Goal: Information Seeking & Learning: Learn about a topic

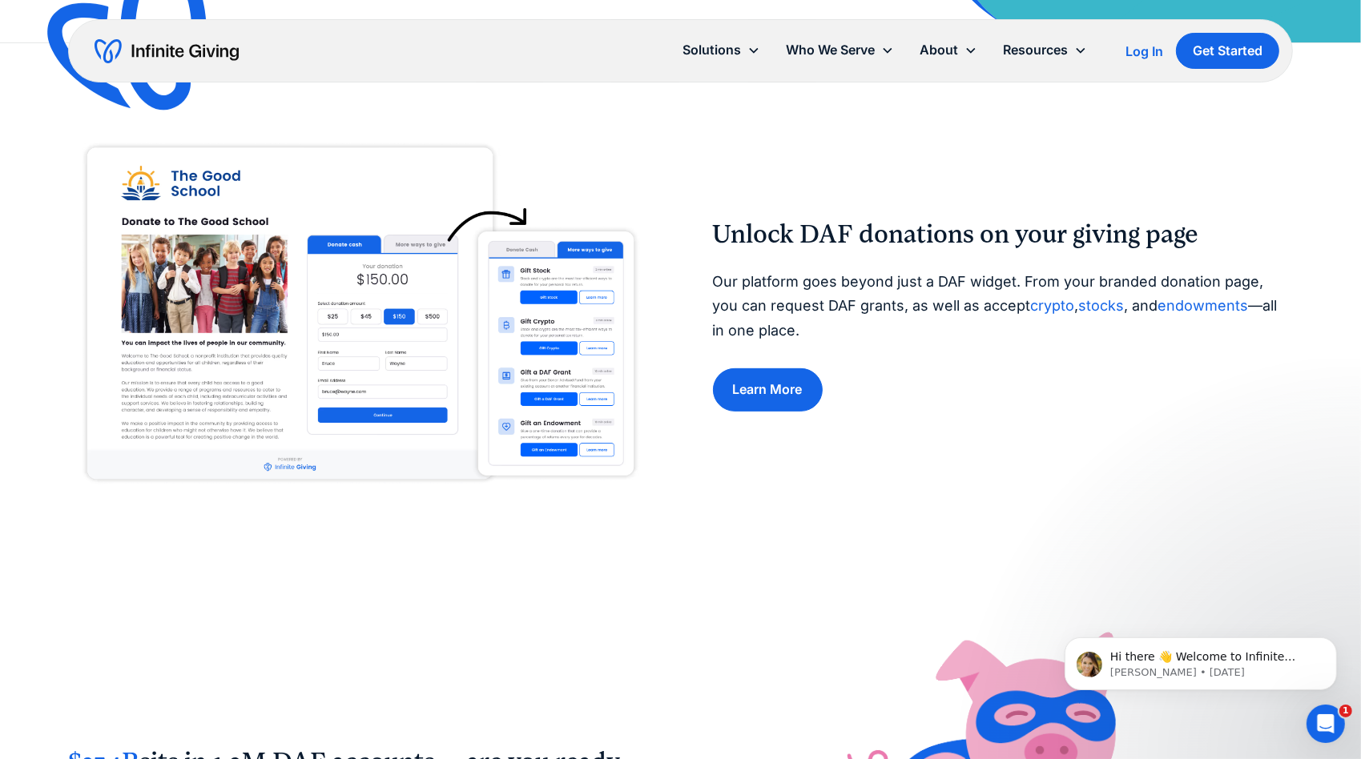
scroll to position [641, 0]
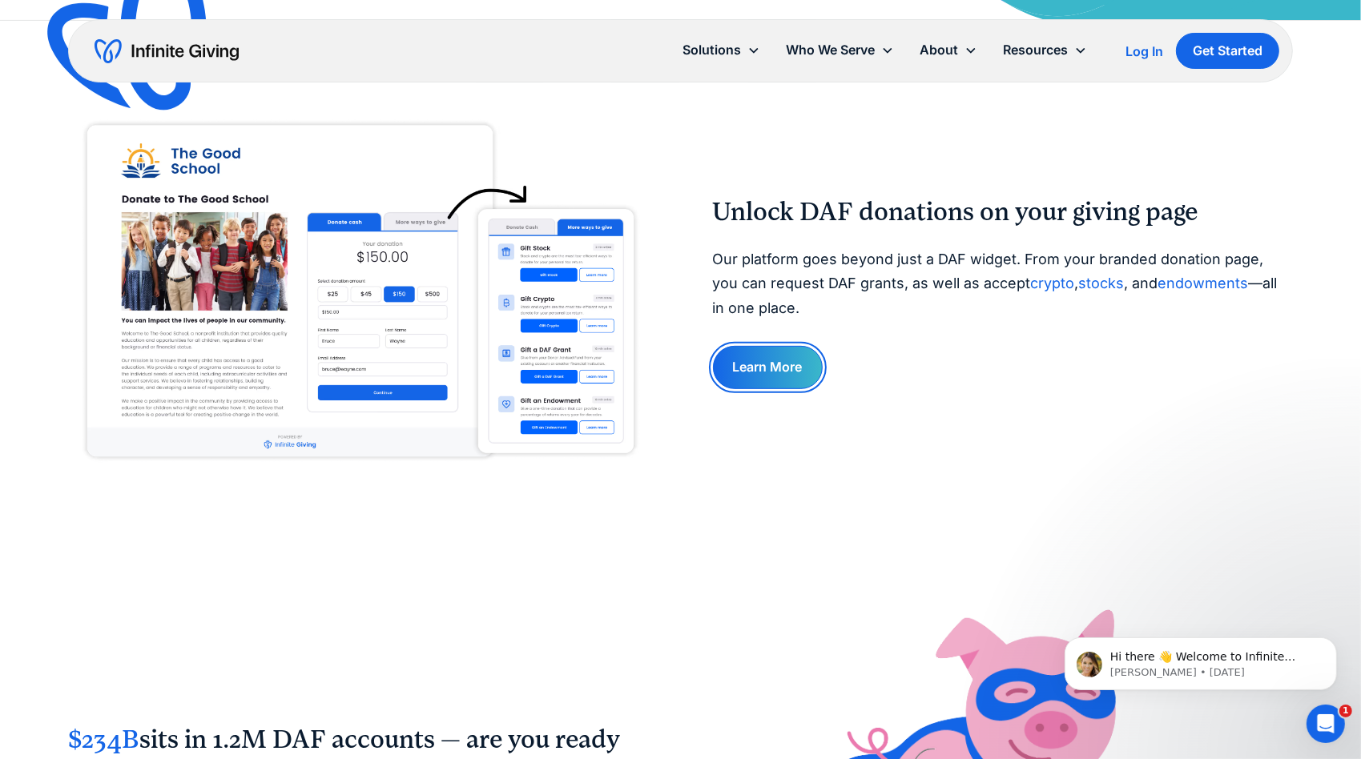
click at [775, 380] on link "Learn More" at bounding box center [768, 367] width 110 height 42
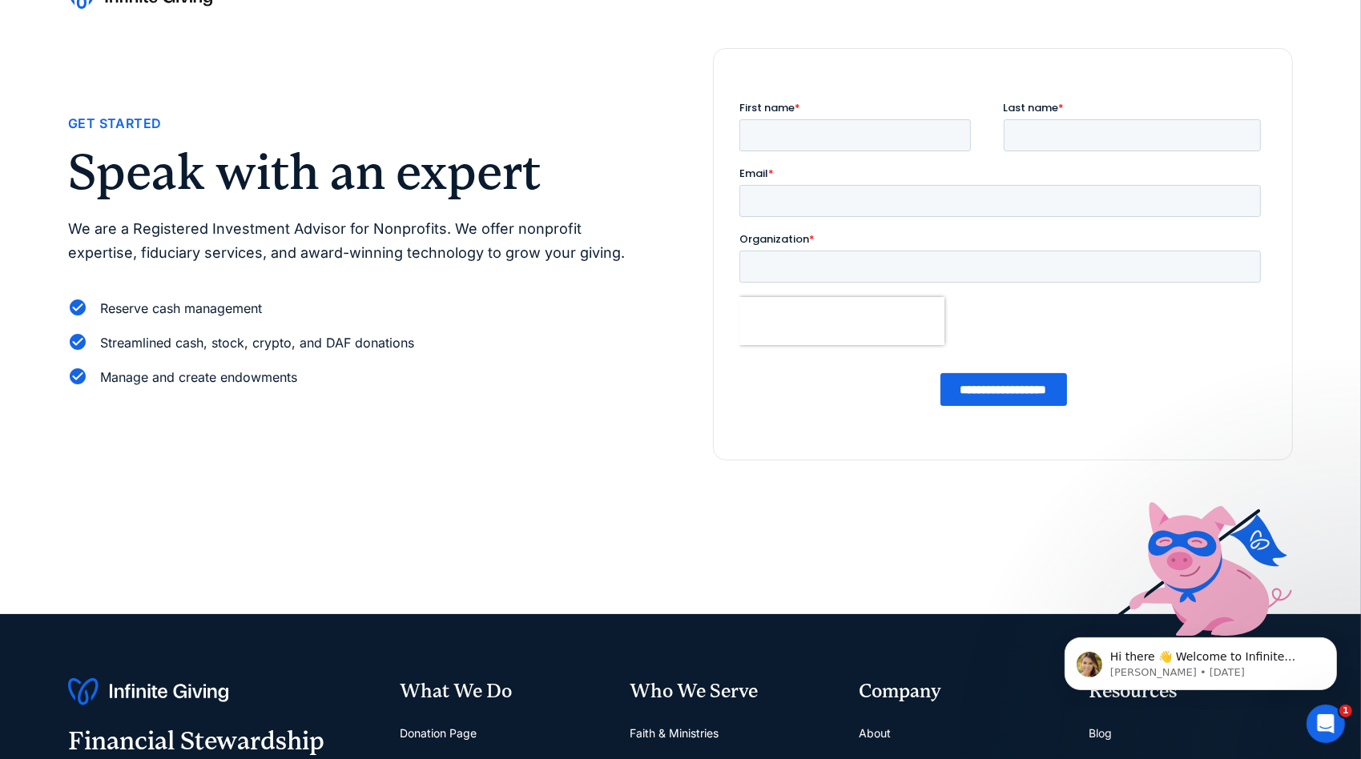
scroll to position [80, 0]
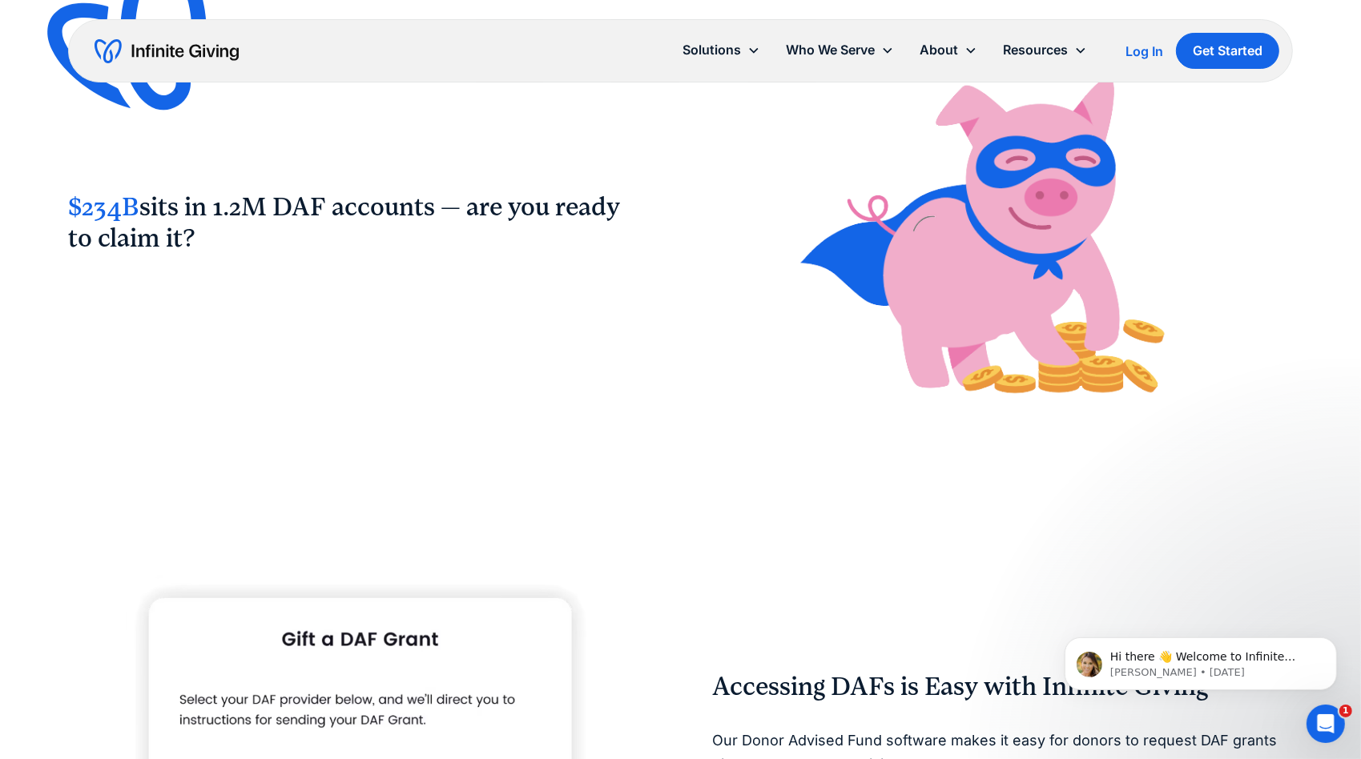
scroll to position [1201, 0]
